Goal: Navigation & Orientation: Find specific page/section

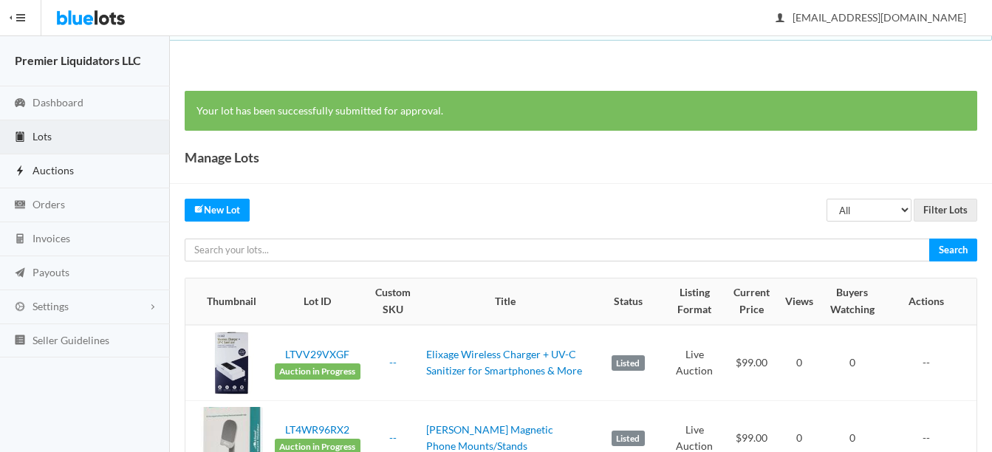
click at [49, 172] on span "Auctions" at bounding box center [53, 170] width 41 height 13
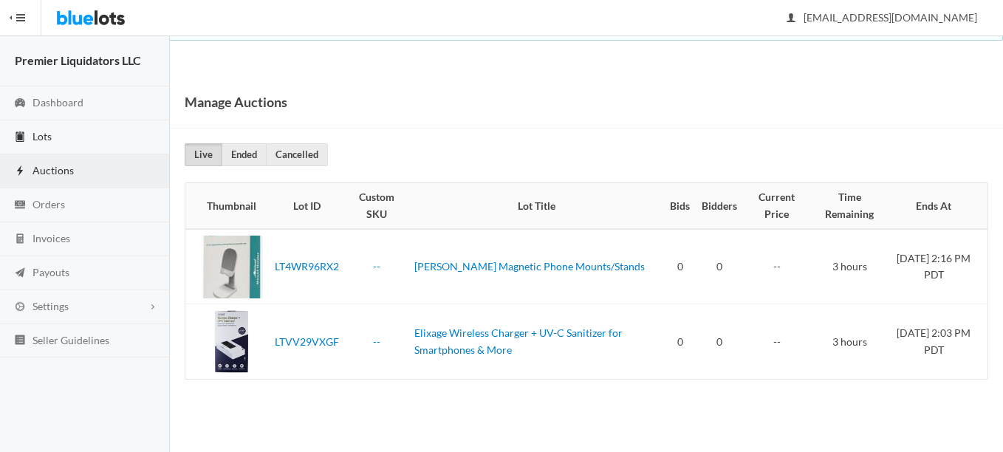
click at [42, 137] on span "Lots" at bounding box center [42, 136] width 19 height 13
